Goal: Transaction & Acquisition: Purchase product/service

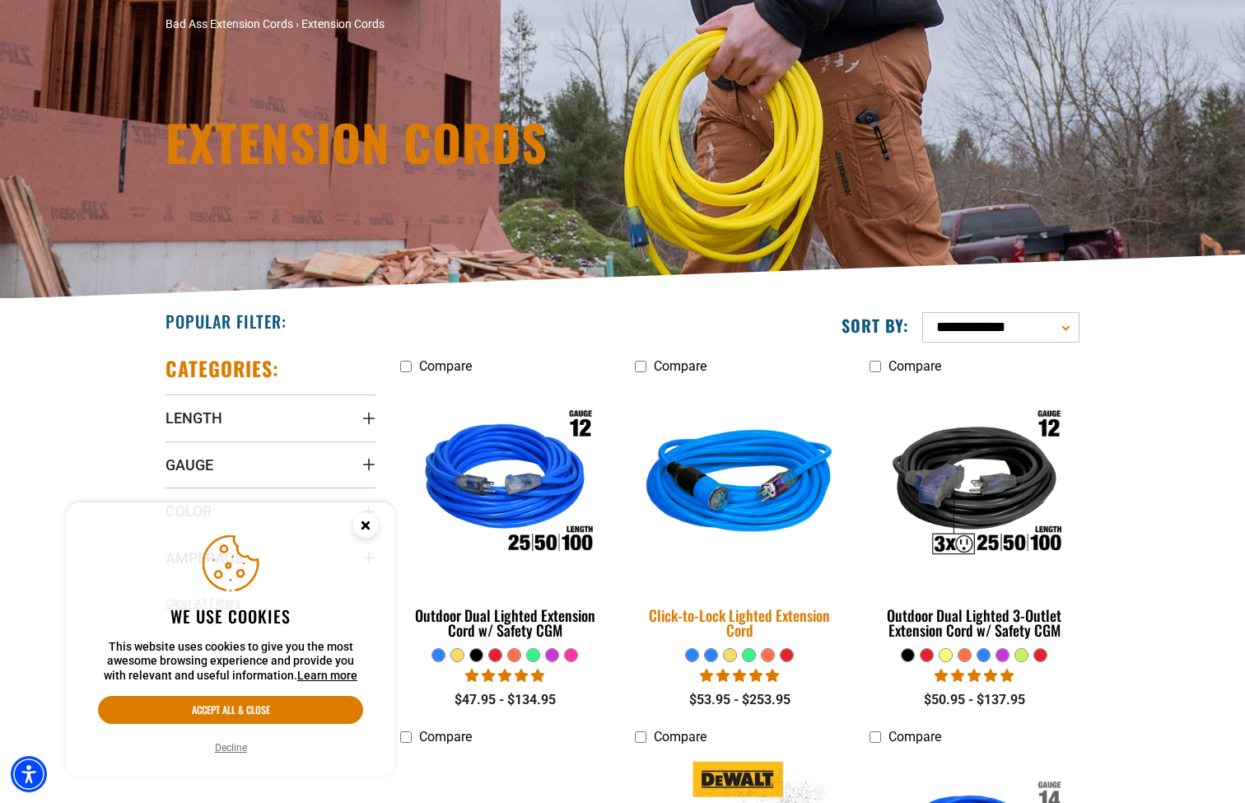
scroll to position [255, 0]
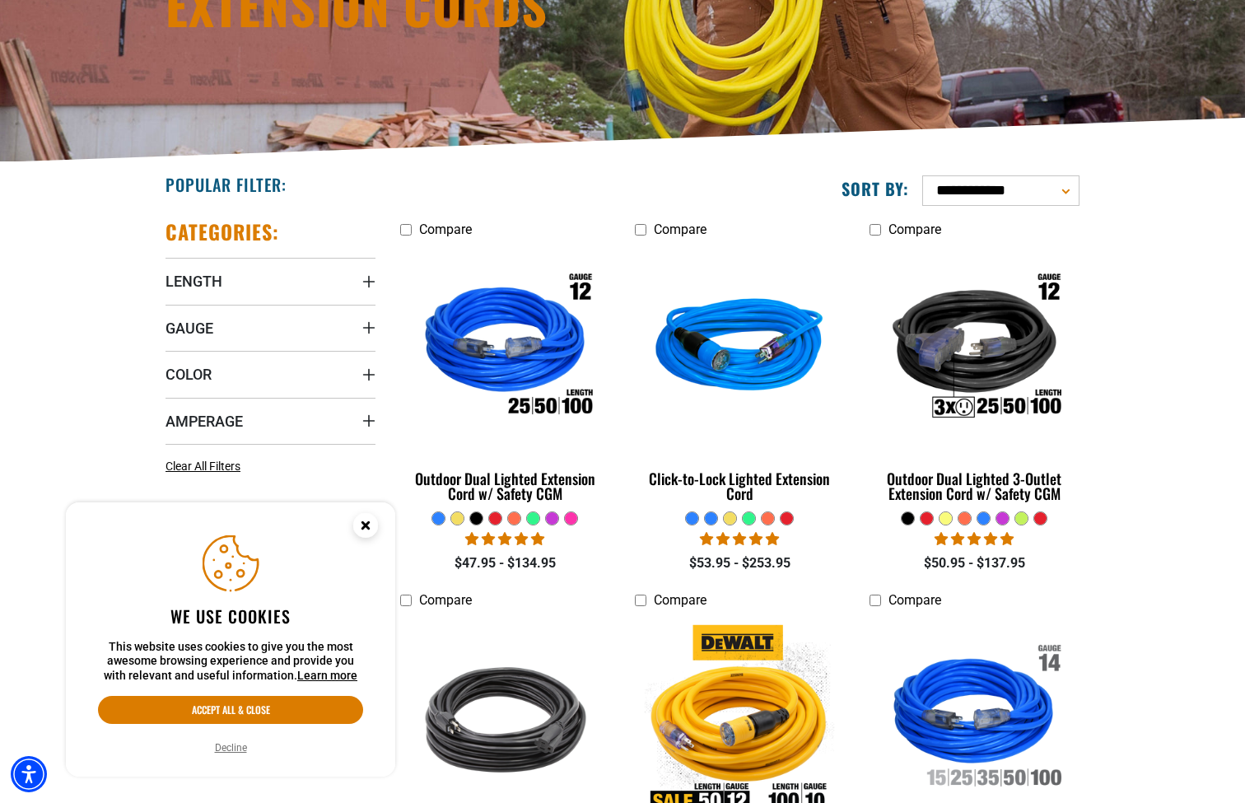
click at [365, 532] on circle "Close this option" at bounding box center [365, 525] width 25 height 25
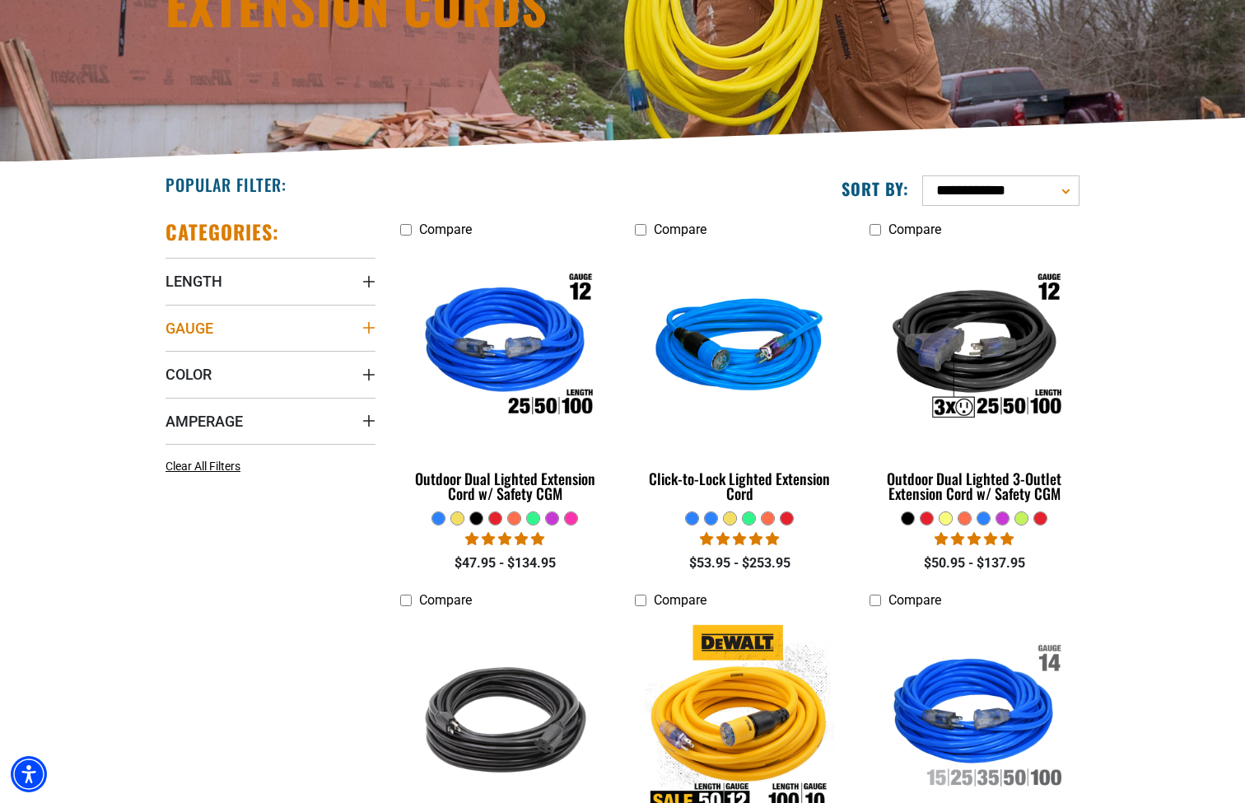
click at [184, 332] on span "Gauge" at bounding box center [190, 328] width 48 height 19
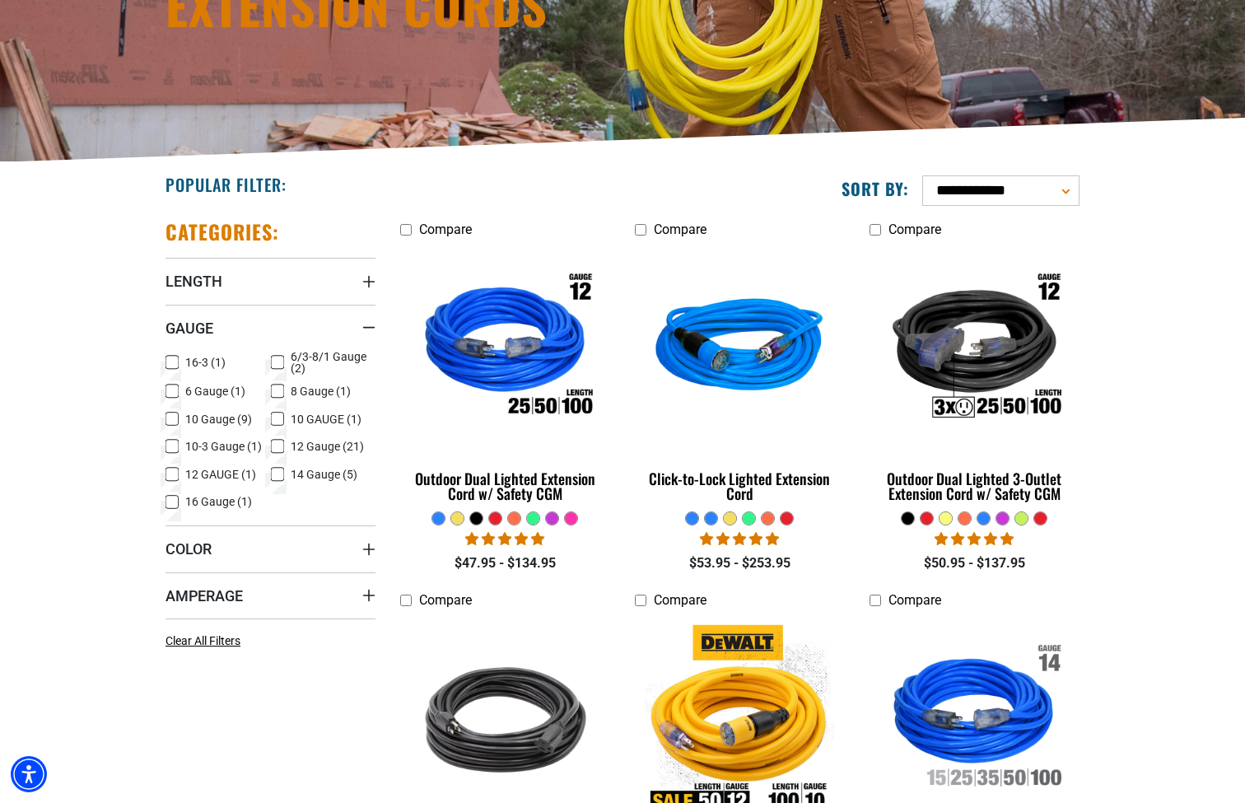
click at [173, 442] on icon at bounding box center [172, 446] width 13 height 21
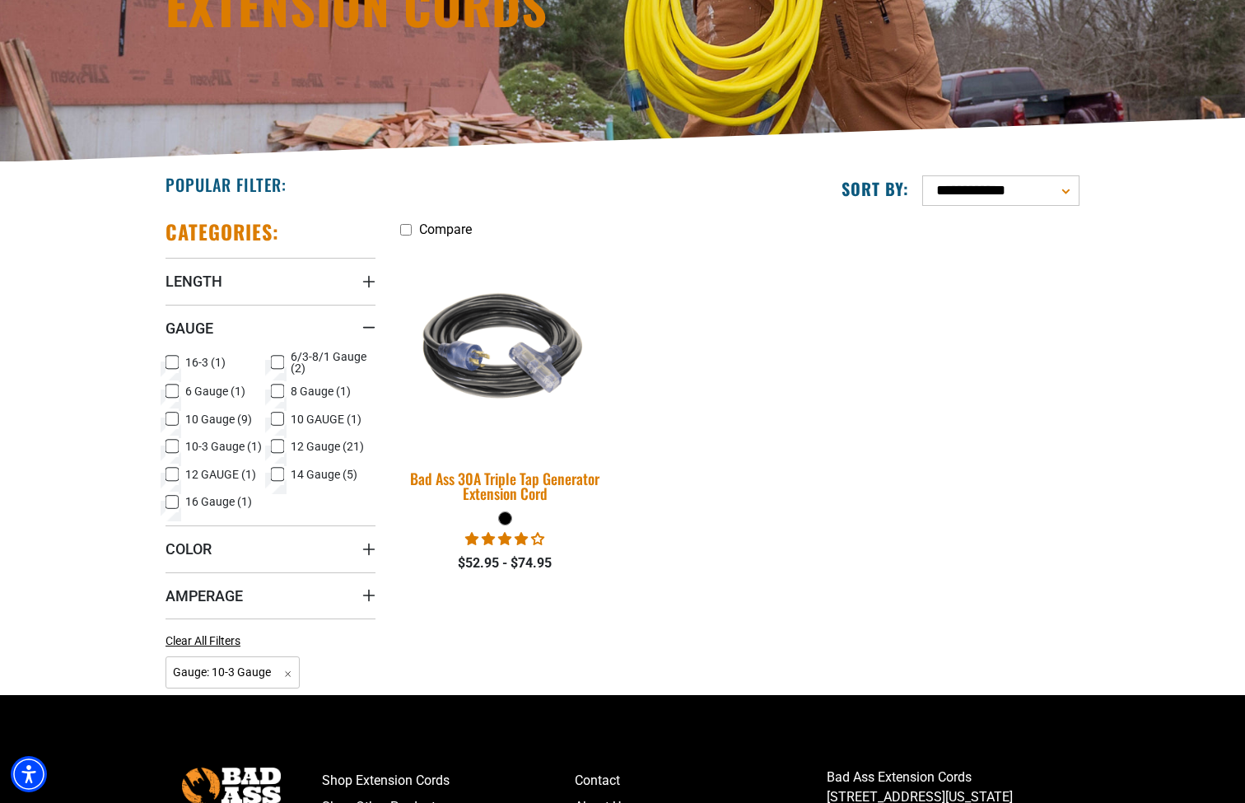
click at [565, 484] on div "Bad Ass 30A Triple Tap Generator Extension Cord" at bounding box center [505, 486] width 210 height 30
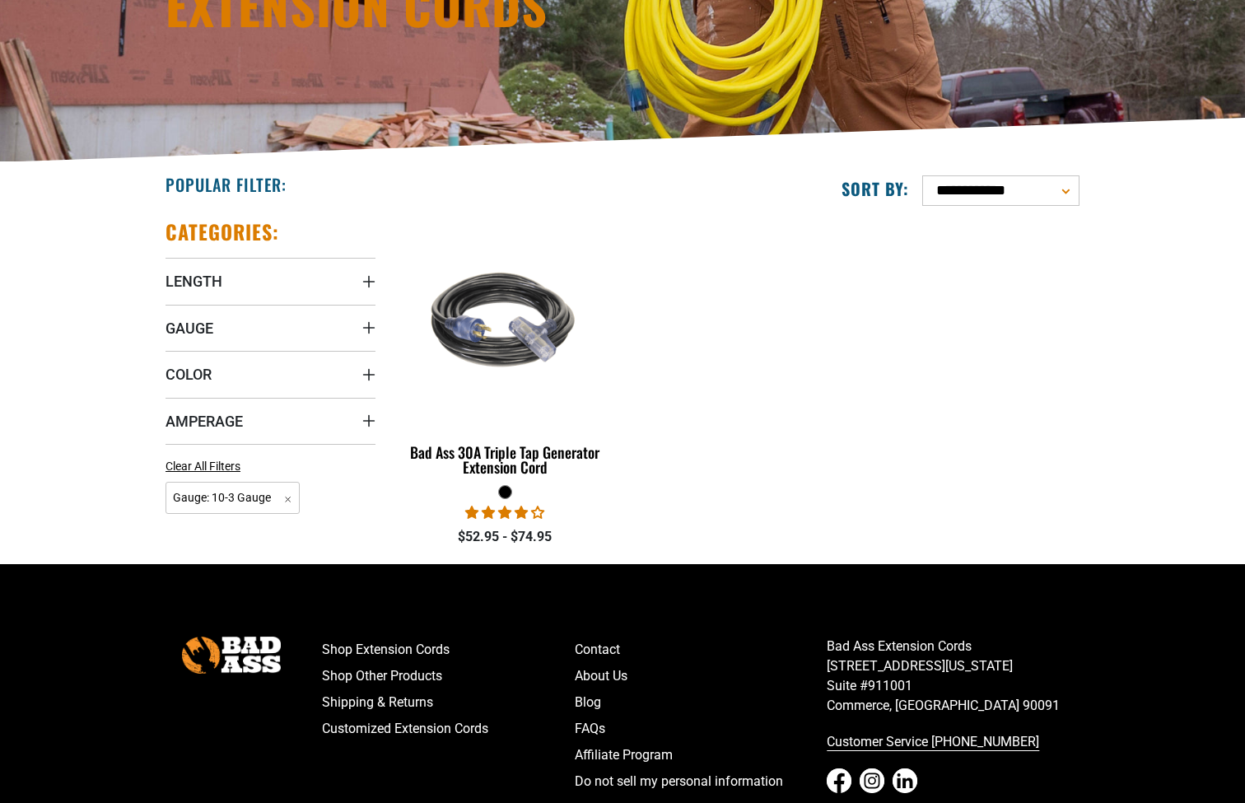
scroll to position [255, 0]
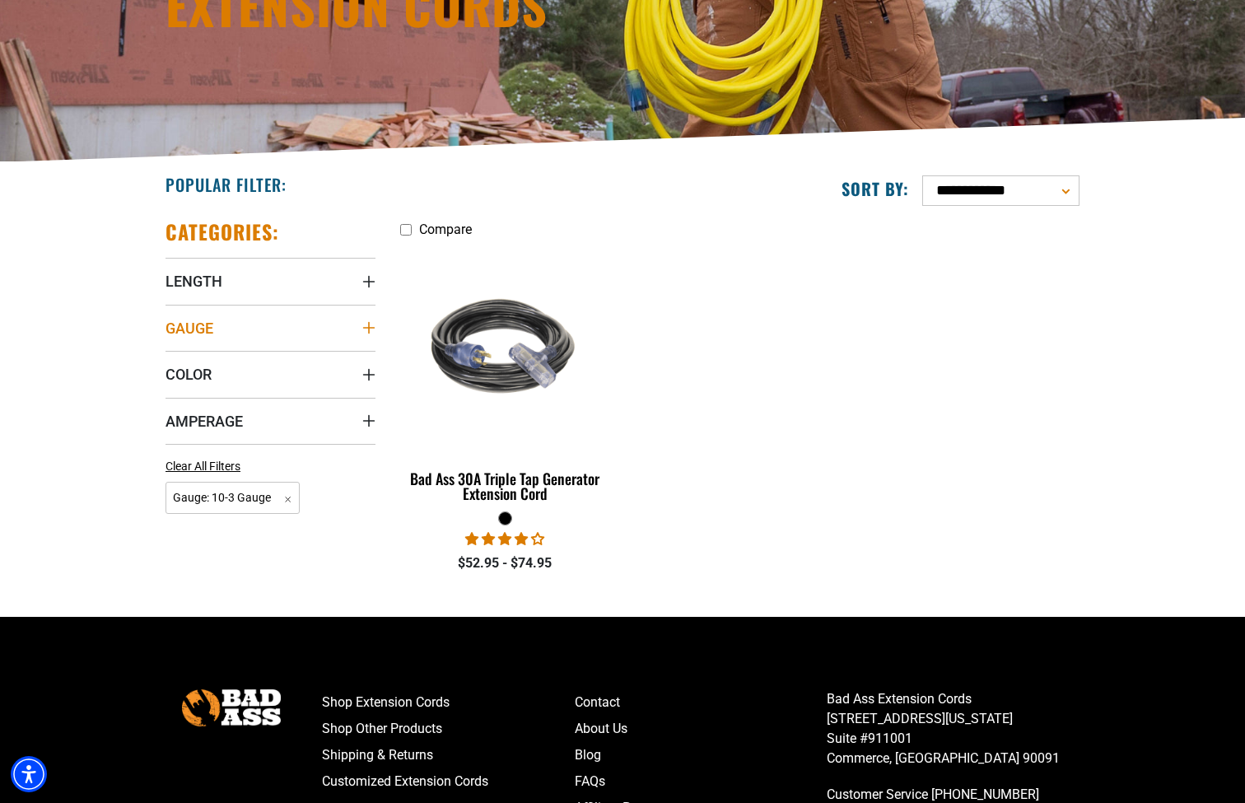
click at [194, 329] on span "Gauge" at bounding box center [190, 328] width 48 height 19
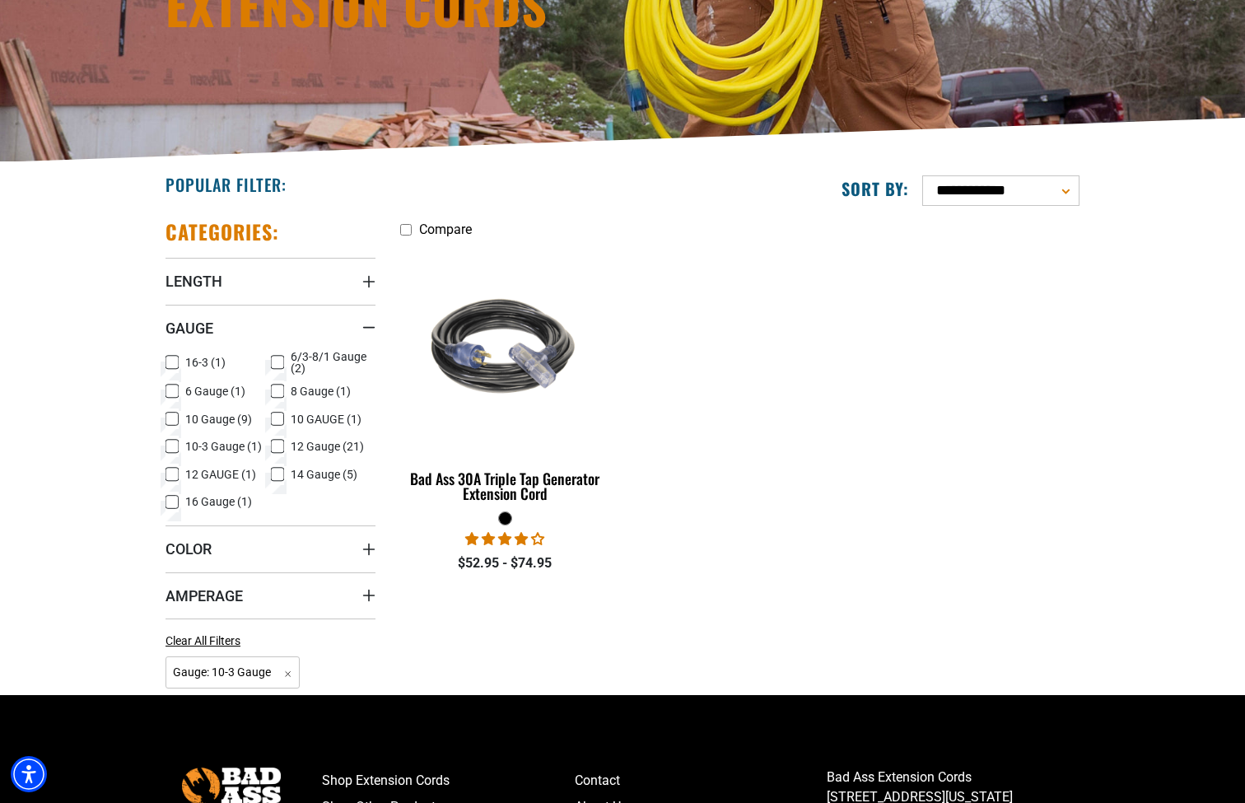
click at [176, 417] on icon at bounding box center [172, 418] width 13 height 21
click at [173, 445] on icon at bounding box center [172, 446] width 10 height 9
